Goal: Navigation & Orientation: Find specific page/section

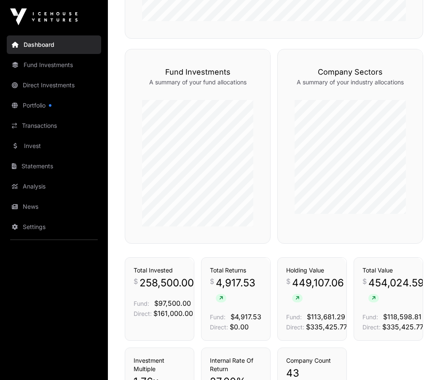
scroll to position [421, 0]
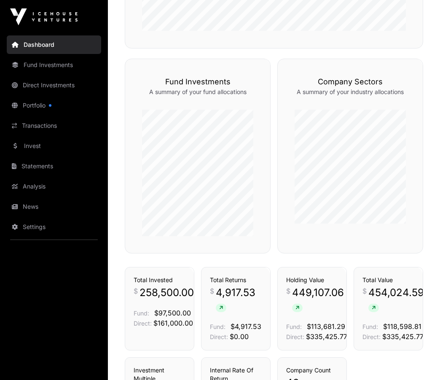
click at [29, 103] on link "Portfolio" at bounding box center [54, 105] width 94 height 19
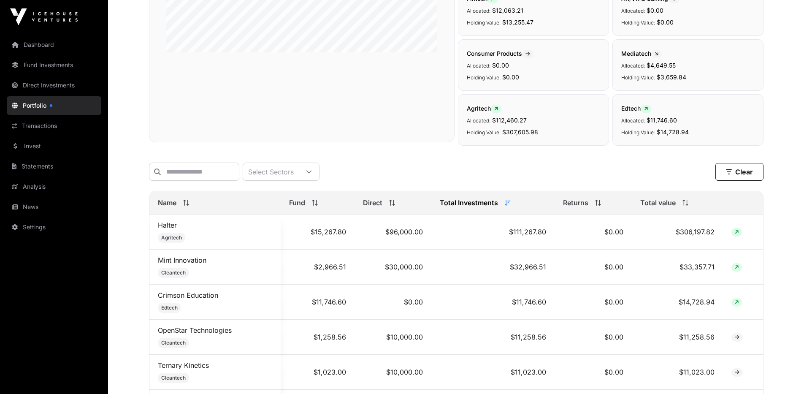
scroll to position [65, 0]
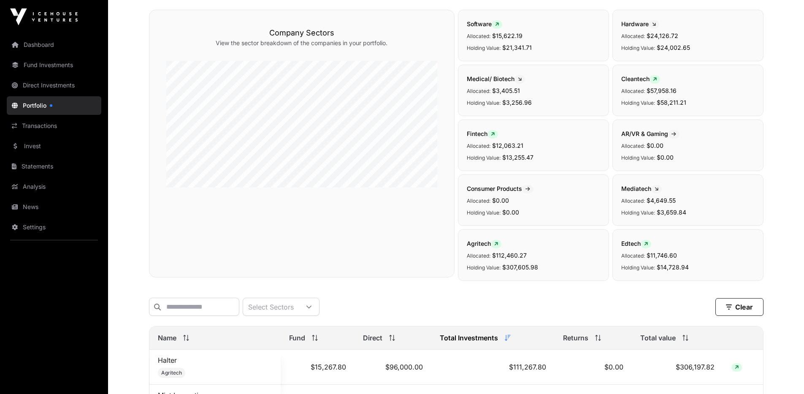
click at [47, 45] on link "Dashboard" at bounding box center [54, 44] width 94 height 19
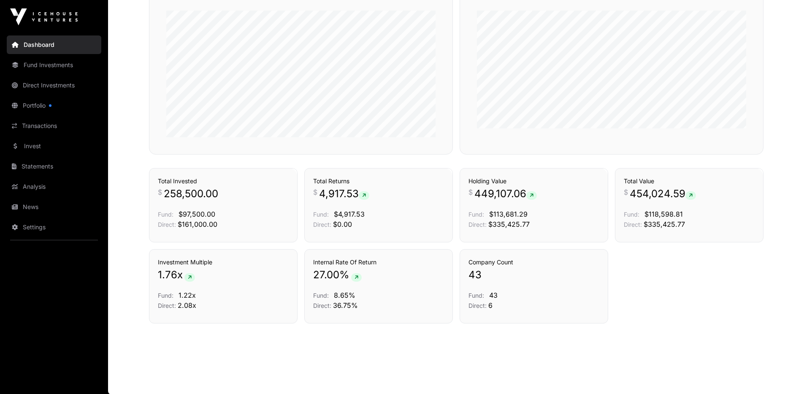
scroll to position [528, 0]
click at [38, 85] on link "Direct Investments" at bounding box center [54, 85] width 94 height 19
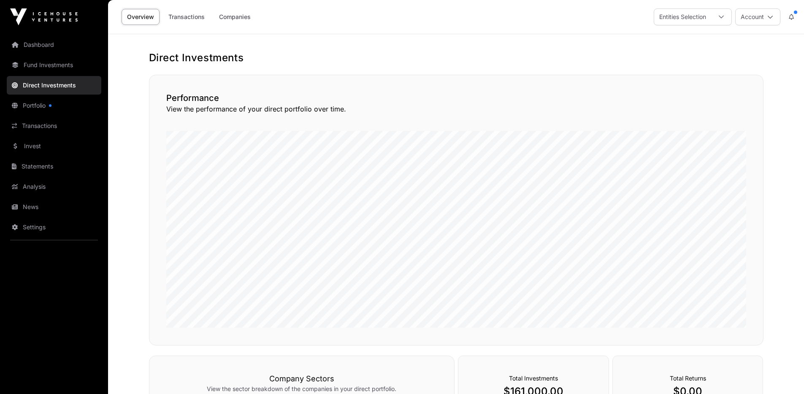
click at [36, 42] on link "Dashboard" at bounding box center [54, 44] width 94 height 19
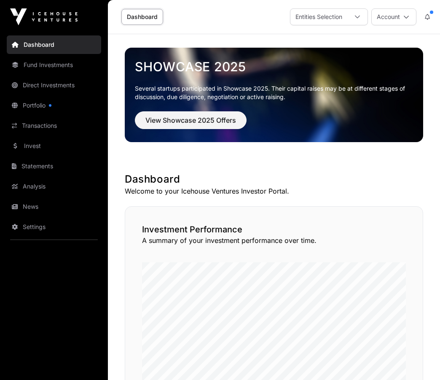
click at [33, 103] on link "Portfolio" at bounding box center [54, 105] width 94 height 19
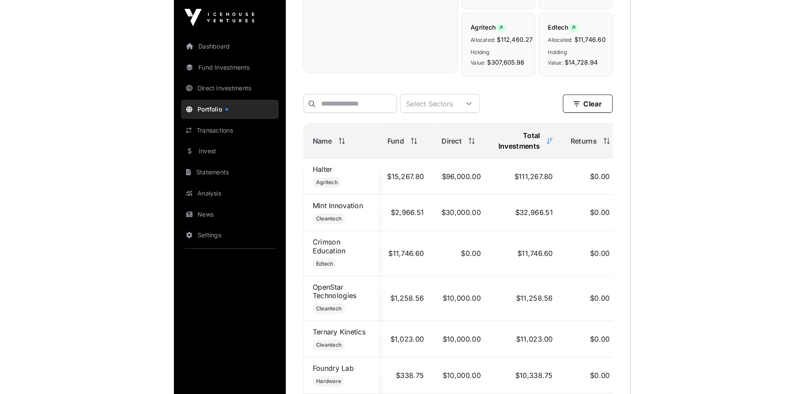
scroll to position [337, 0]
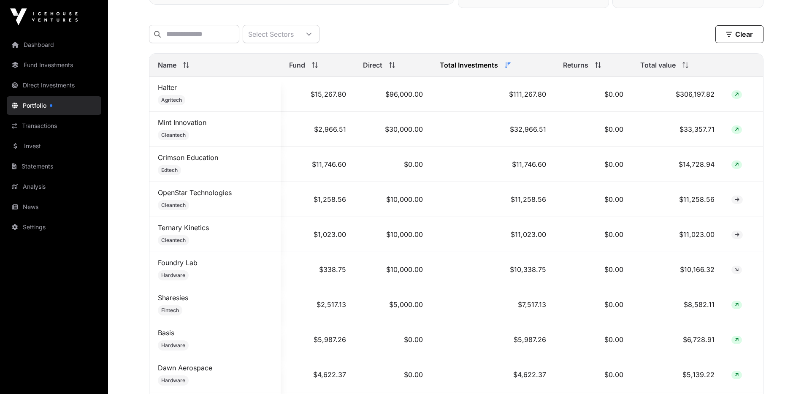
click at [440, 132] on icon at bounding box center [736, 129] width 4 height 5
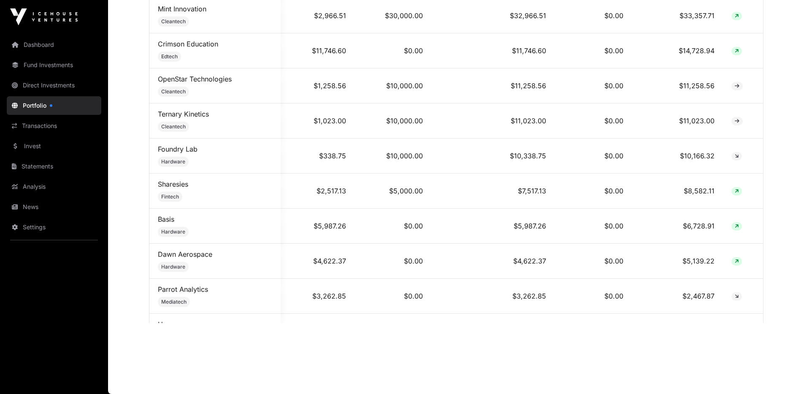
scroll to position [0, 0]
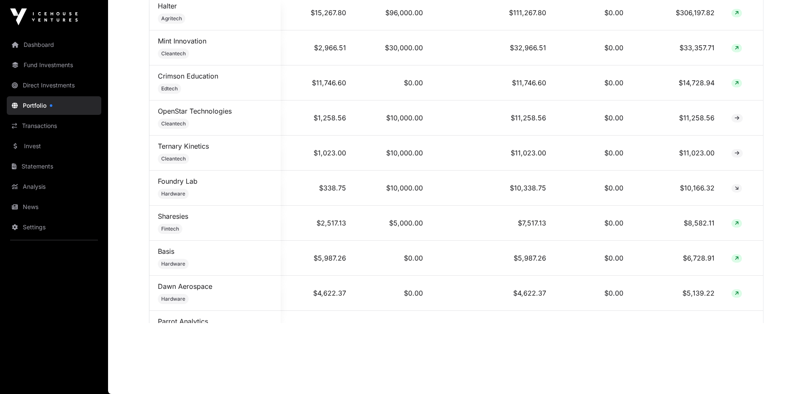
click at [40, 45] on link "Dashboard" at bounding box center [54, 44] width 94 height 19
